Goal: Information Seeking & Learning: Learn about a topic

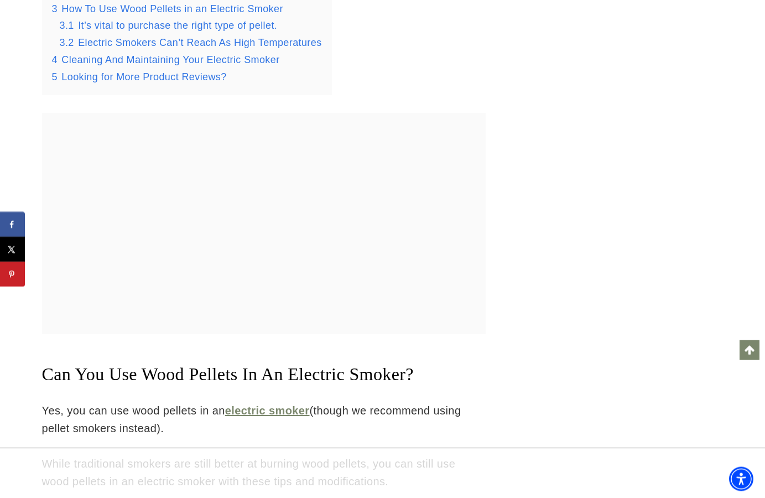
scroll to position [1459, 0]
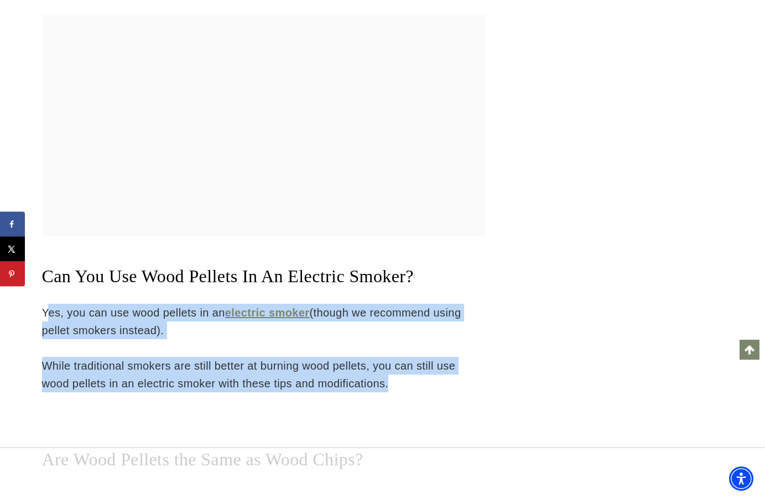
drag, startPoint x: 45, startPoint y: 317, endPoint x: 431, endPoint y: 395, distance: 394.0
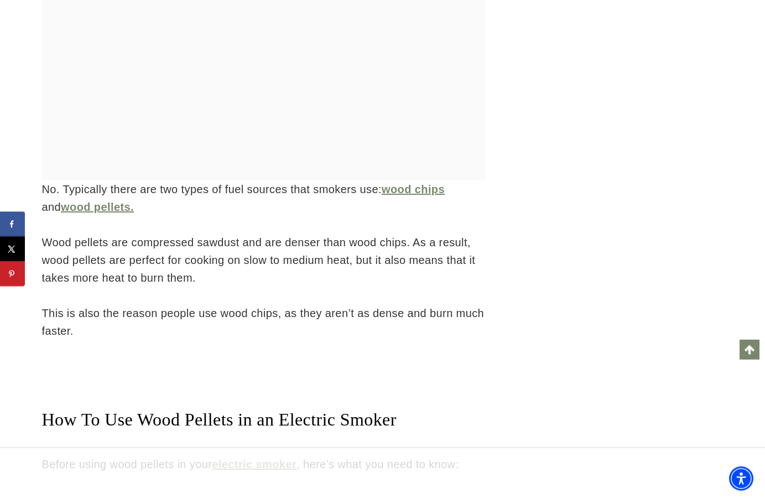
scroll to position [2023, 0]
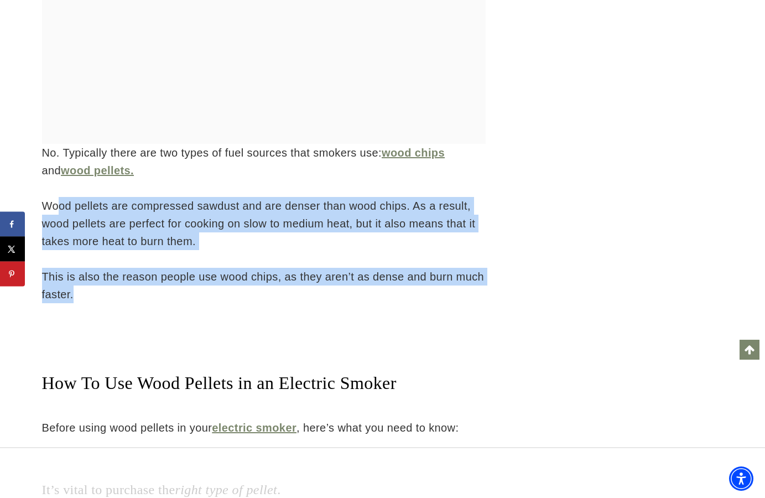
drag, startPoint x: 60, startPoint y: 209, endPoint x: 207, endPoint y: 312, distance: 179.9
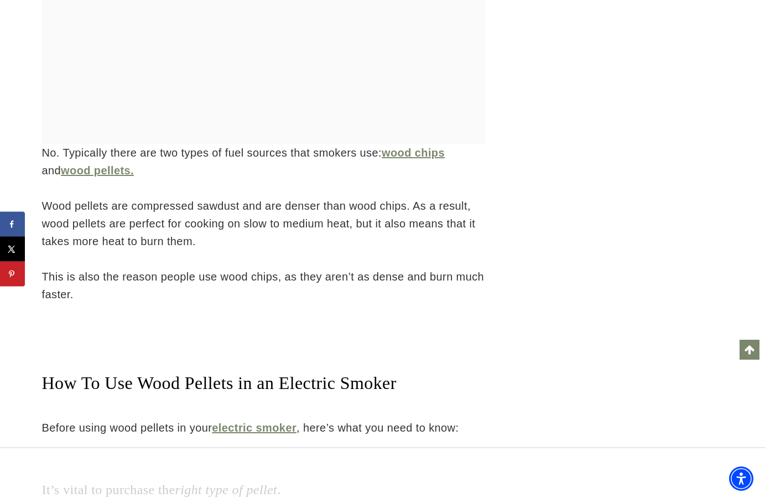
click at [211, 302] on p "This is also the reason people use wood chips, as they aren’t as dense and burn…" at bounding box center [264, 285] width 444 height 35
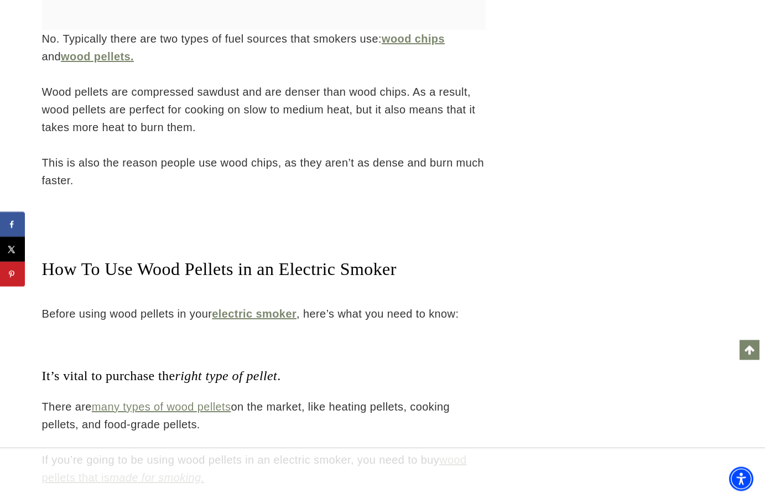
scroll to position [2193, 0]
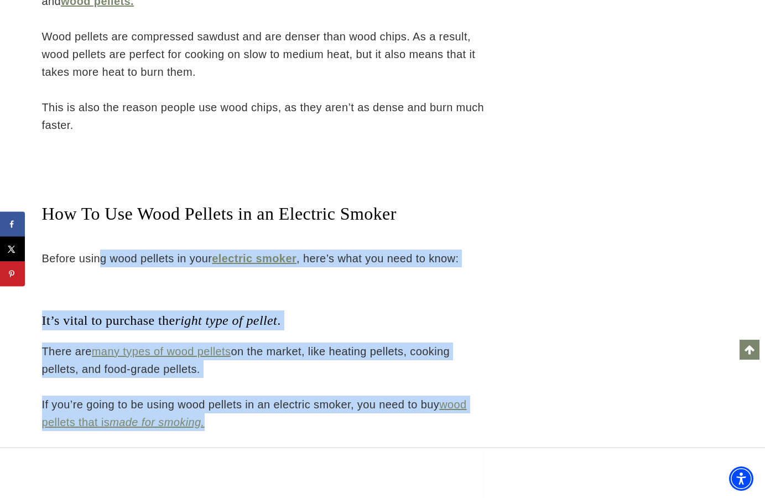
drag, startPoint x: 96, startPoint y: 256, endPoint x: 309, endPoint y: 423, distance: 270.7
click at [309, 423] on p "If you’re going to be using wood pellets in an electric smoker, you need to buy…" at bounding box center [264, 412] width 444 height 35
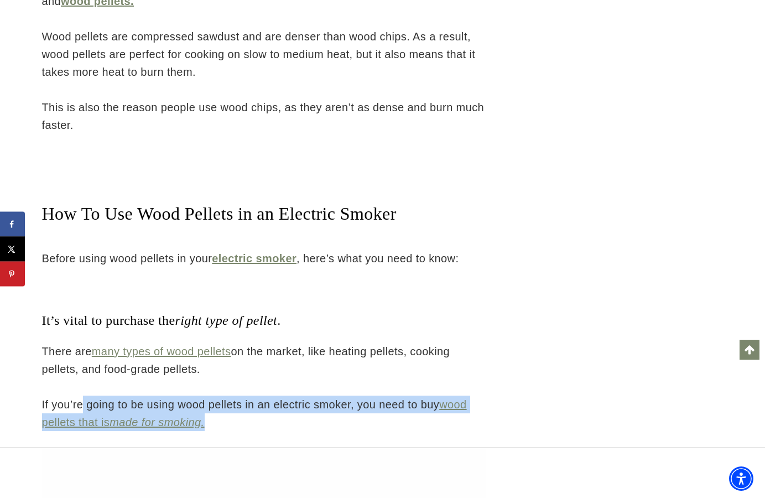
drag, startPoint x: 84, startPoint y: 400, endPoint x: 279, endPoint y: 422, distance: 196.4
click at [279, 422] on p "If you’re going to be using wood pellets in an electric smoker, you need to buy…" at bounding box center [264, 412] width 444 height 35
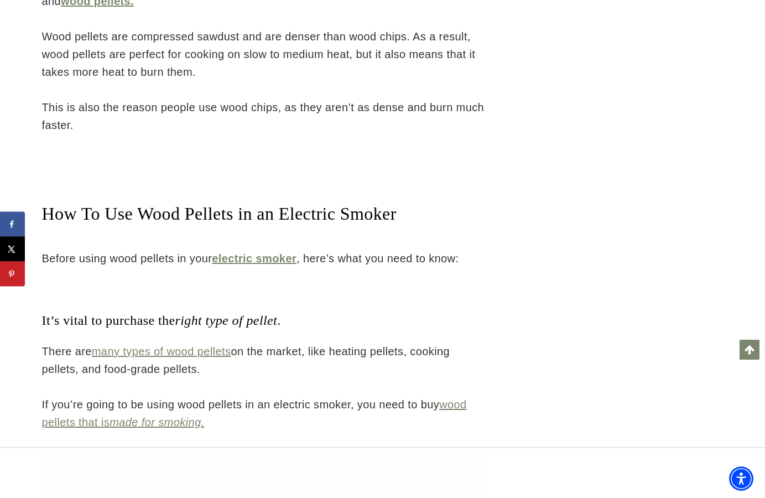
click at [282, 412] on p "If you’re going to be using wood pellets in an electric smoker, you need to buy…" at bounding box center [264, 412] width 444 height 35
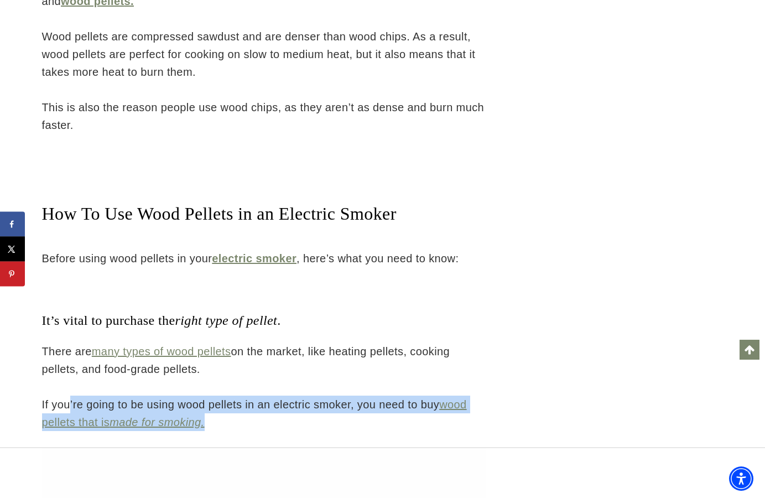
drag, startPoint x: 67, startPoint y: 405, endPoint x: 259, endPoint y: 428, distance: 193.2
click at [259, 428] on p "If you’re going to be using wood pellets in an electric smoker, you need to buy…" at bounding box center [264, 412] width 444 height 35
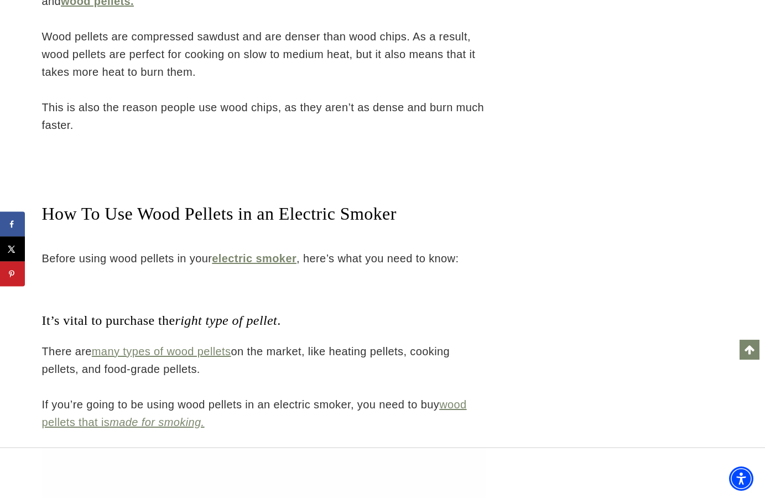
click at [253, 407] on p "If you’re going to be using wood pellets in an electric smoker, you need to buy…" at bounding box center [264, 412] width 444 height 35
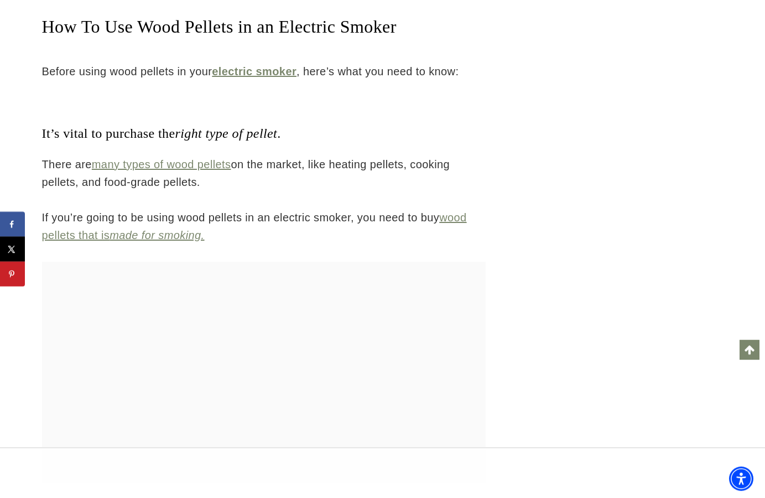
scroll to position [2531, 0]
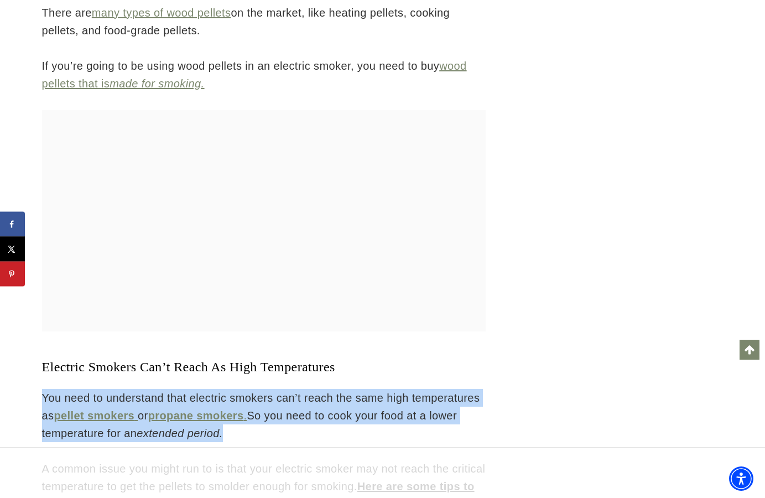
drag, startPoint x: 34, startPoint y: 399, endPoint x: 309, endPoint y: 431, distance: 277.4
click at [309, 431] on p "You need to understand that electric smokers can’t reach the same high temperat…" at bounding box center [264, 415] width 444 height 53
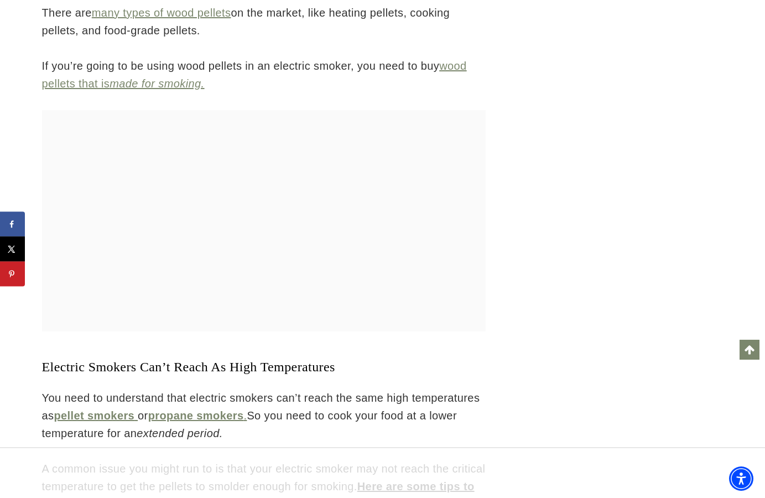
click at [309, 431] on p "You need to understand that electric smokers can’t reach the same high temperat…" at bounding box center [264, 415] width 444 height 53
click at [303, 422] on p "You need to understand that electric smokers can’t reach the same high temperat…" at bounding box center [264, 415] width 444 height 53
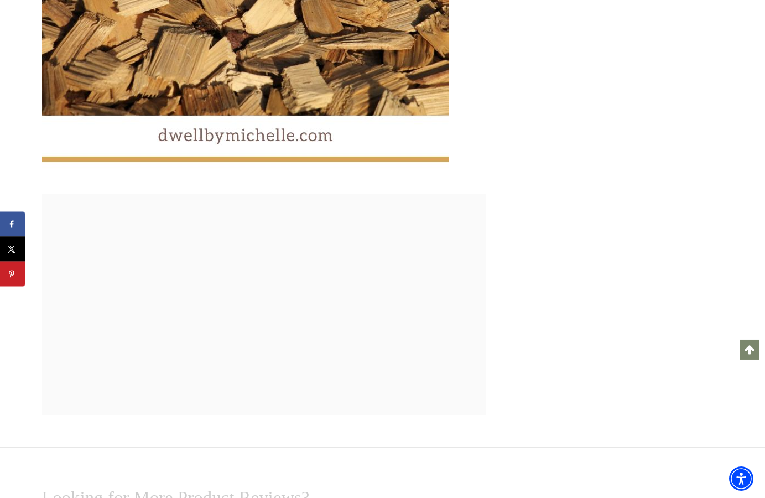
scroll to position [4788, 0]
